Goal: Find specific page/section: Find specific page/section

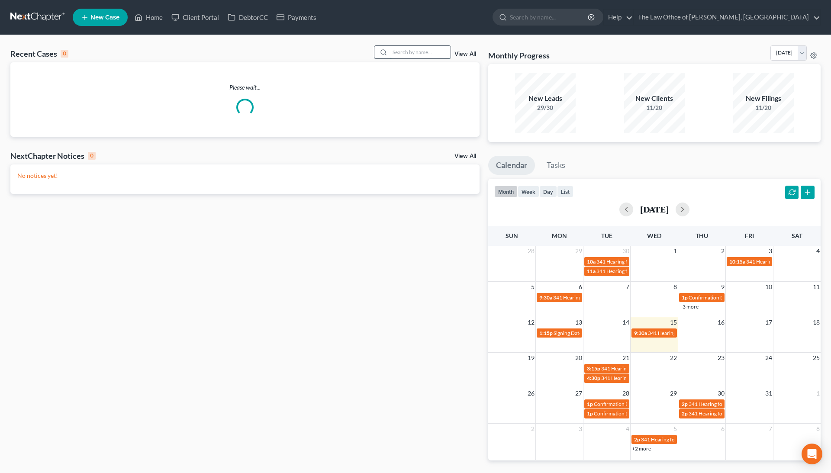
click at [421, 52] on input "search" at bounding box center [420, 52] width 61 height 13
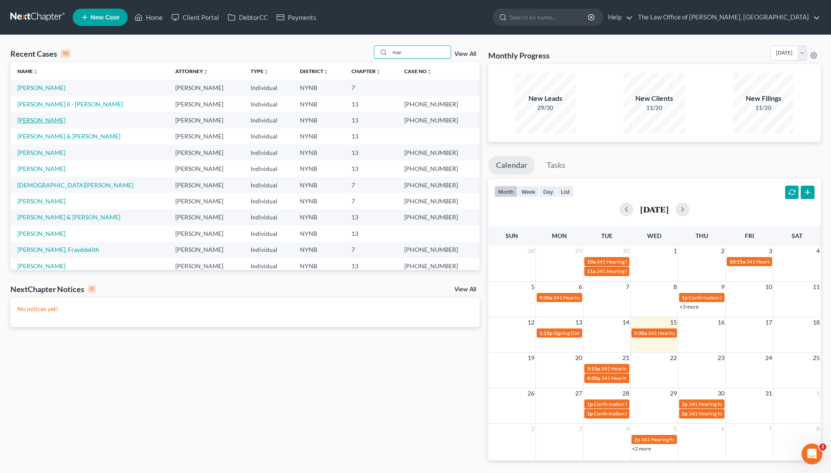
type input "mar"
click at [45, 119] on link "[PERSON_NAME]" at bounding box center [41, 119] width 48 height 7
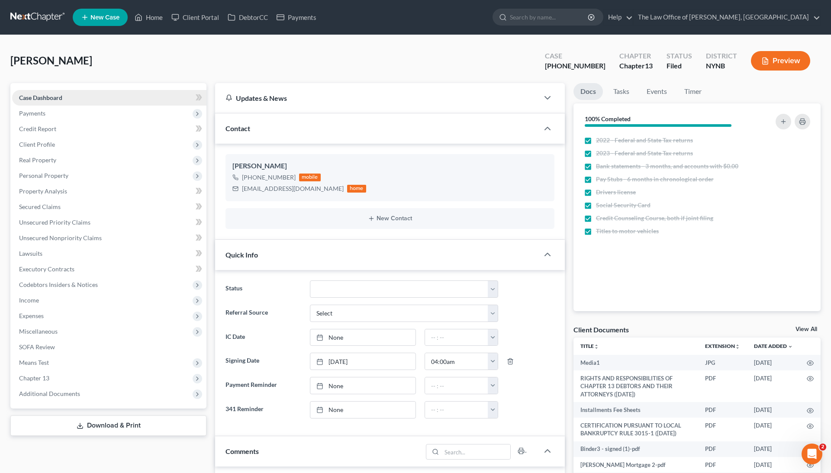
scroll to position [569, 0]
drag, startPoint x: 98, startPoint y: 60, endPoint x: 0, endPoint y: 59, distance: 97.8
copy span "[PERSON_NAME]"
drag, startPoint x: 599, startPoint y: 66, endPoint x: 549, endPoint y: 63, distance: 49.9
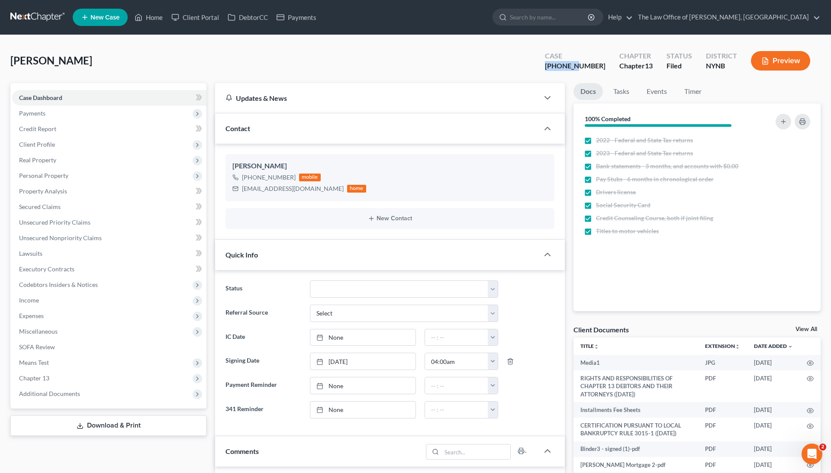
click at [550, 63] on div "[PERSON_NAME] Upgraded Case [PHONE_NUMBER] Chapter Chapter 13 Status [GEOGRAPHI…" at bounding box center [415, 64] width 810 height 38
copy div "24-11080"
click at [164, 17] on link "Home" at bounding box center [148, 18] width 37 height 16
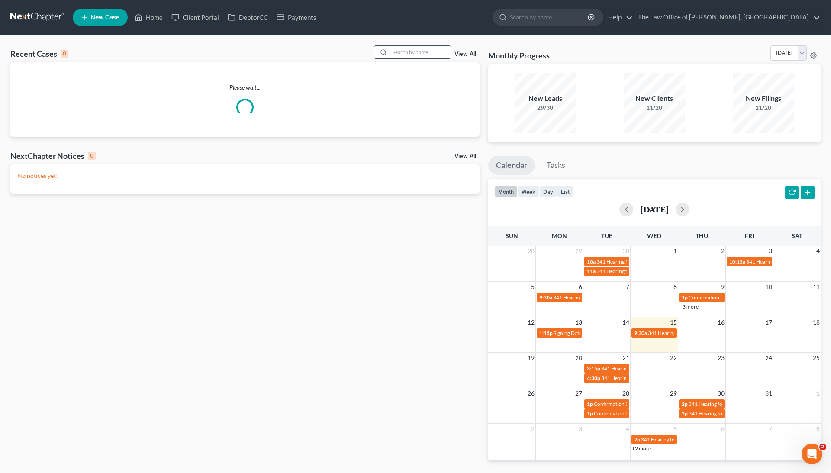
click at [425, 49] on input "search" at bounding box center [420, 52] width 61 height 13
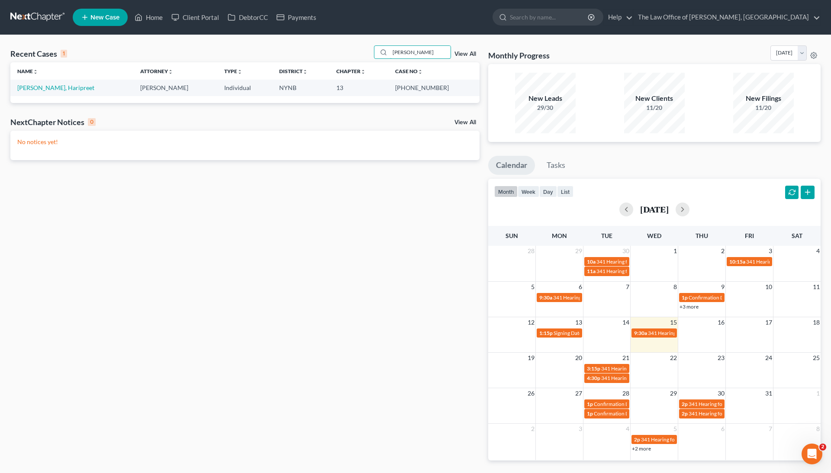
type input "[PERSON_NAME]"
drag, startPoint x: 414, startPoint y: 85, endPoint x: 442, endPoint y: 87, distance: 27.3
click at [442, 87] on td "[PHONE_NUMBER]" at bounding box center [433, 88] width 91 height 16
copy td "23-10967"
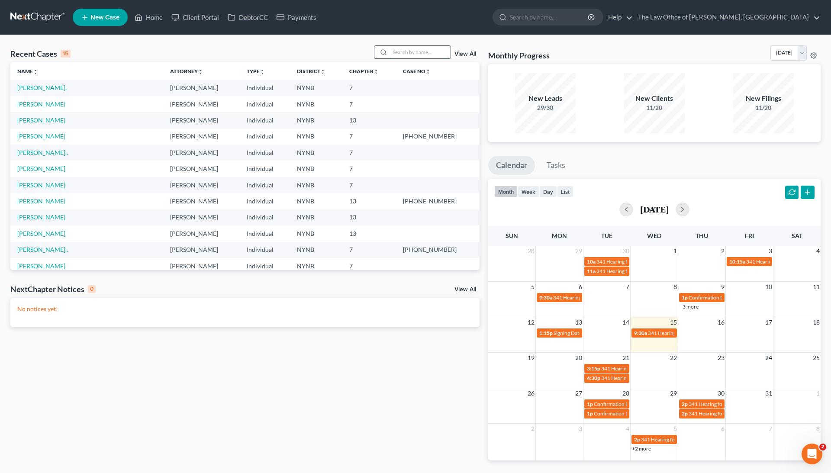
click at [400, 53] on input "search" at bounding box center [420, 52] width 61 height 13
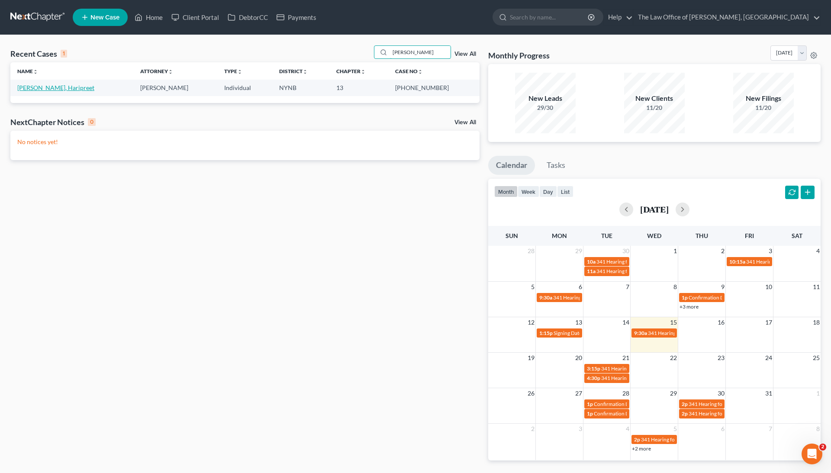
type input "kahl"
click at [47, 90] on link "[PERSON_NAME], Haripreet" at bounding box center [55, 87] width 77 height 7
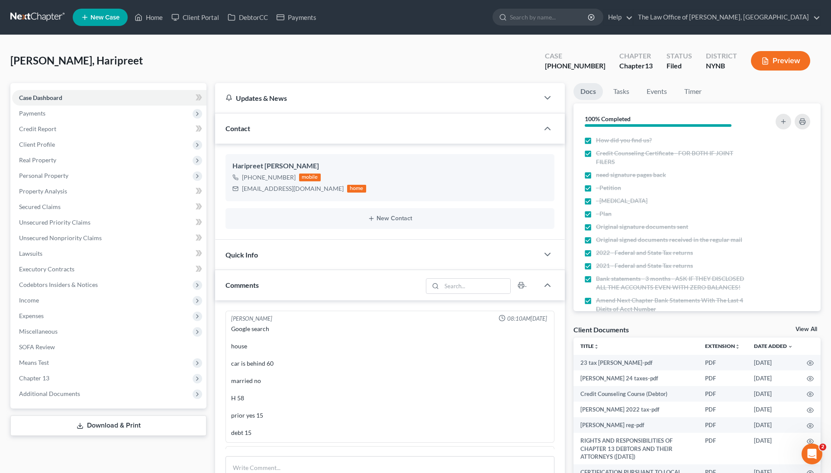
scroll to position [24, 0]
click at [159, 16] on link "Home" at bounding box center [148, 18] width 37 height 16
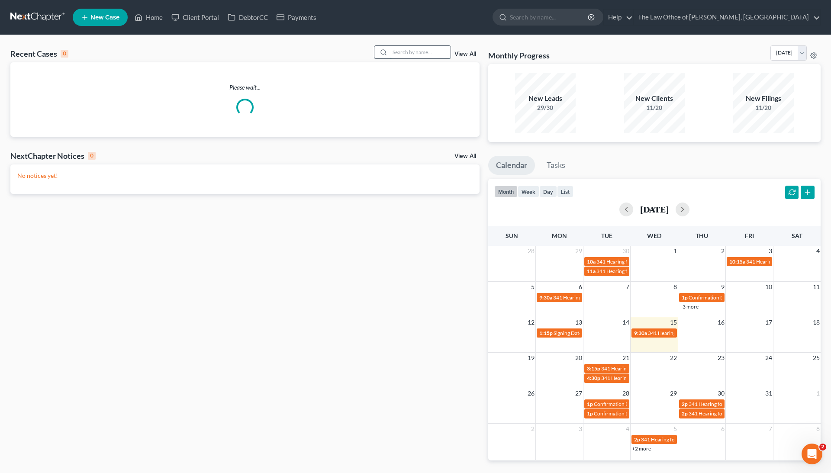
click at [418, 51] on input "search" at bounding box center [420, 52] width 61 height 13
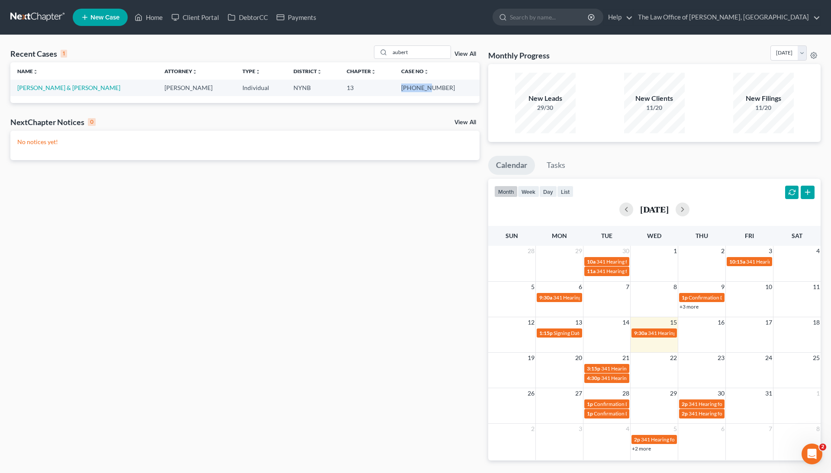
drag, startPoint x: 421, startPoint y: 87, endPoint x: 447, endPoint y: 88, distance: 26.4
click at [447, 88] on td "24-10847-1" at bounding box center [436, 88] width 85 height 16
copy td "24-10847"
click at [424, 49] on input "aubert" at bounding box center [420, 52] width 61 height 13
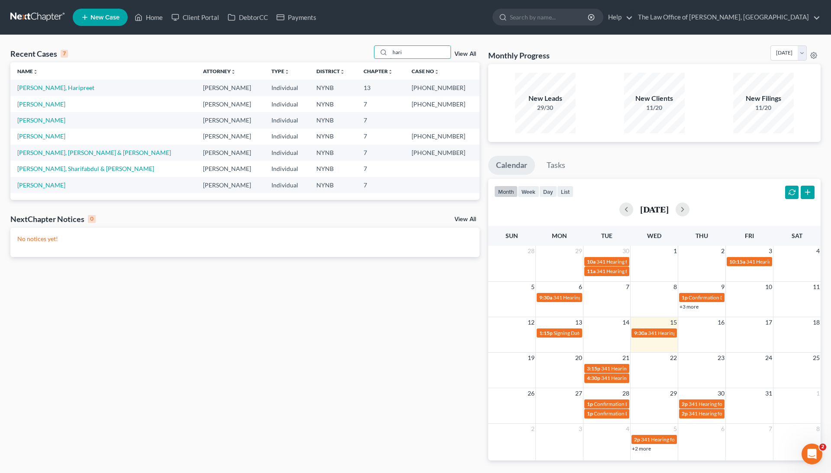
type input "hari"
drag, startPoint x: 427, startPoint y: 89, endPoint x: 453, endPoint y: 89, distance: 26.0
click at [453, 89] on td "[PHONE_NUMBER]" at bounding box center [442, 88] width 75 height 16
copy td "23-10967"
